Goal: Navigation & Orientation: Find specific page/section

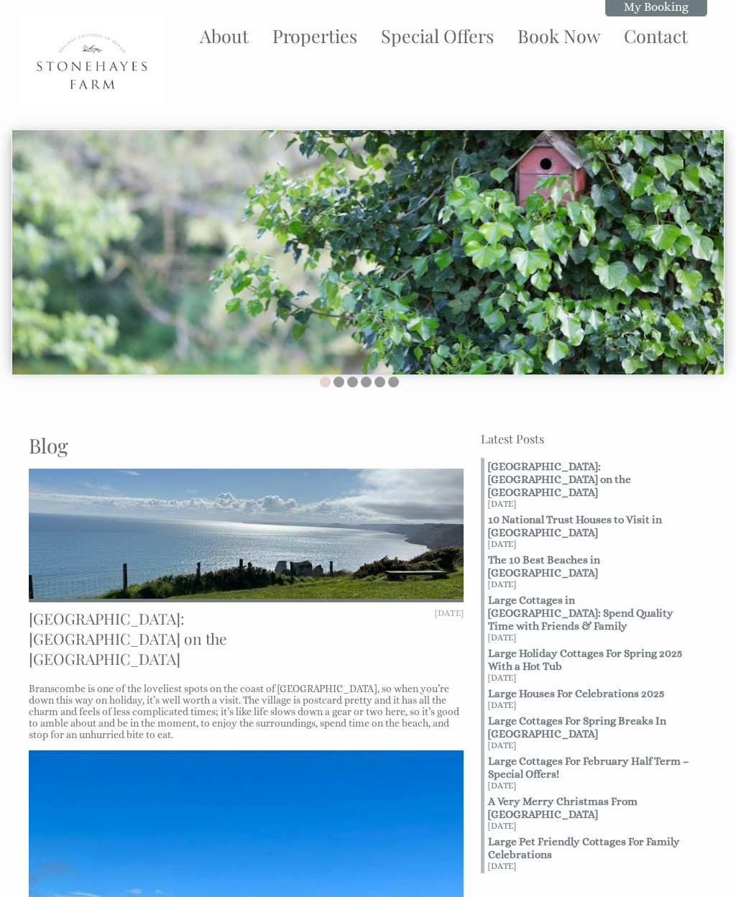
scroll to position [102, 0]
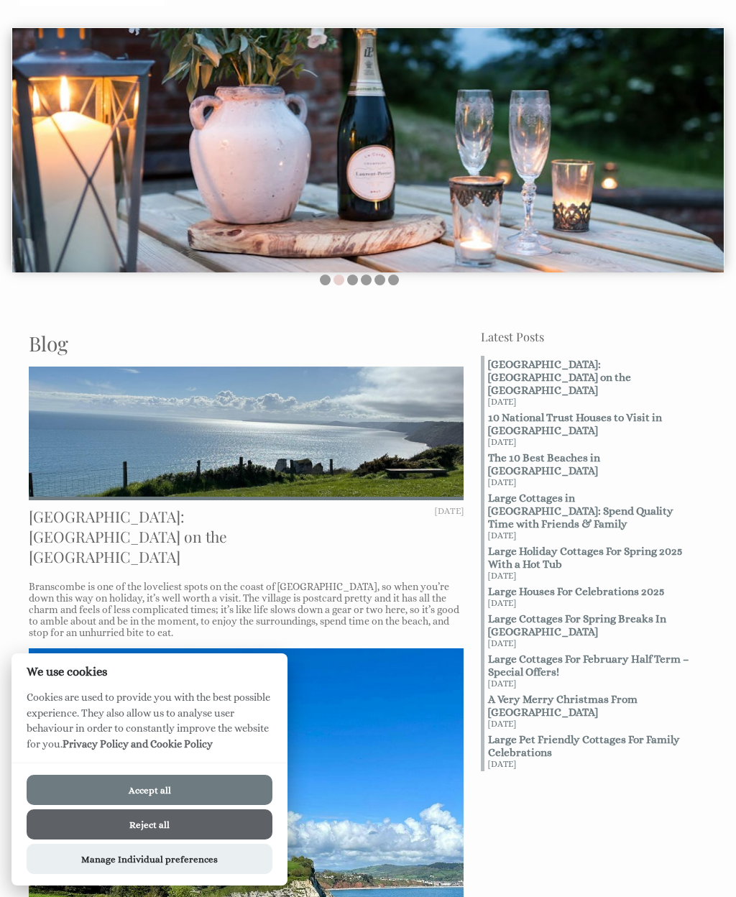
click at [213, 832] on button "Reject all" at bounding box center [150, 824] width 246 height 30
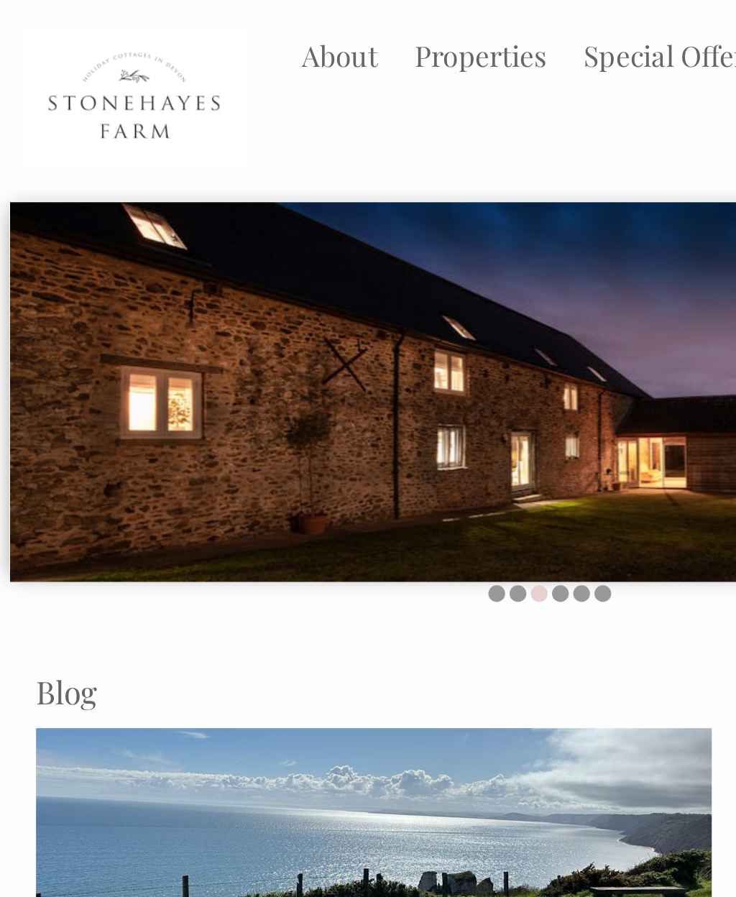
click at [228, 43] on link "About" at bounding box center [224, 36] width 49 height 24
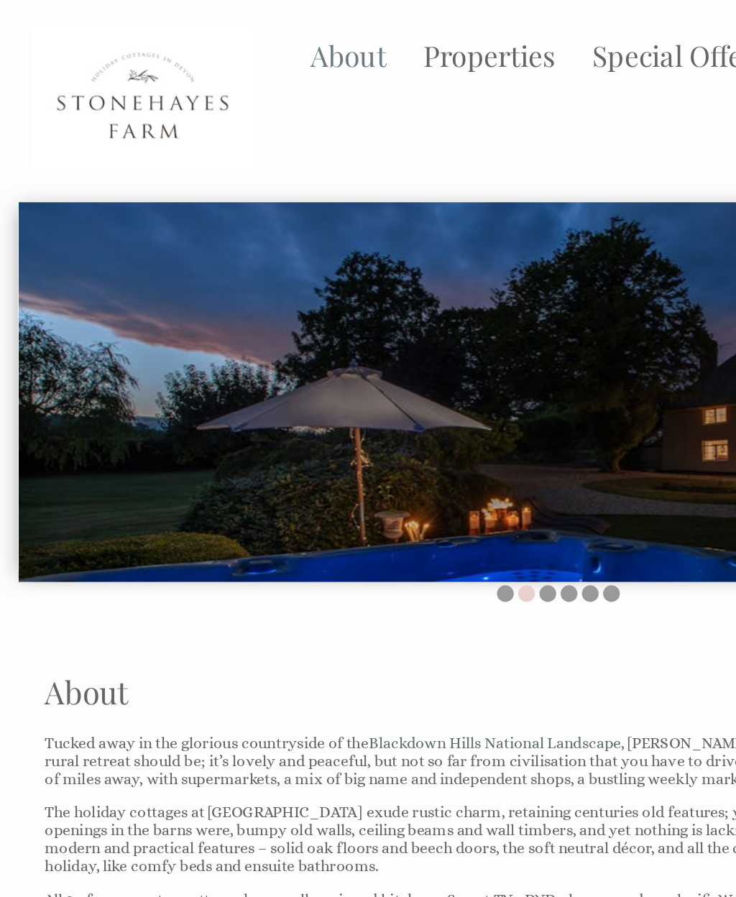
click at [322, 47] on link "Properties" at bounding box center [314, 36] width 85 height 24
